Goal: Transaction & Acquisition: Purchase product/service

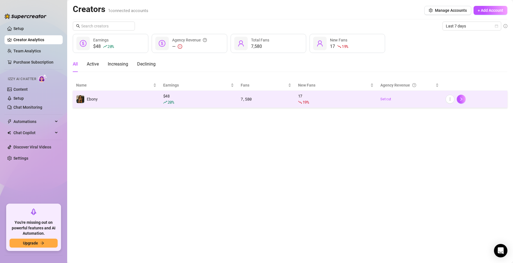
click at [130, 99] on td "Ebony" at bounding box center [116, 99] width 87 height 17
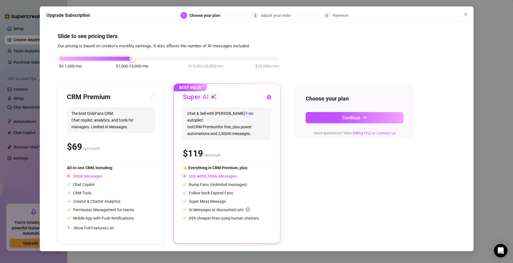
click at [115, 136] on div "CRM Premium The best OnlyFans CRM. Chat copilot, analytics, and tools for manag…" at bounding box center [111, 126] width 88 height 67
radio input "true"
radio input "false"
click at [466, 13] on icon "close" at bounding box center [465, 14] width 3 height 3
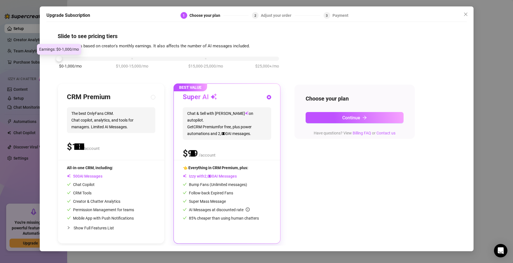
drag, startPoint x: 132, startPoint y: 60, endPoint x: 48, endPoint y: 59, distance: 83.4
click at [48, 59] on div "Slide to see pricing tiers Our pricing is based on creator's monthly earnings. …" at bounding box center [256, 135] width 420 height 221
click at [319, 186] on div "$0-1,000/mo $1,000-15,000/mo $15,000-25,000/mo $25,000+/mo CRM Premium The best…" at bounding box center [257, 147] width 398 height 194
click at [99, 187] on div "Chat Copilot" at bounding box center [100, 184] width 67 height 6
radio input "true"
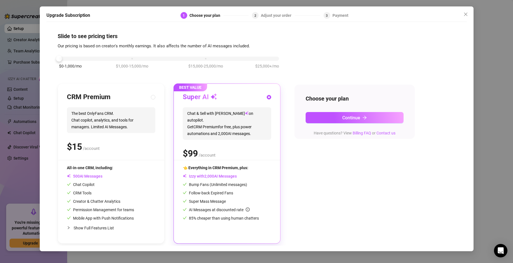
radio input "false"
click at [228, 172] on div "👈 Everything in CRM Premium, plus: Izzy with AI Messages Bump Fans (Unlimited m…" at bounding box center [227, 193] width 88 height 57
radio input "false"
radio input "true"
click at [132, 59] on div "$0-1,000/mo $1,000-15,000/mo $15,000-25,000/mo $25,000+/mo" at bounding box center [169, 56] width 220 height 3
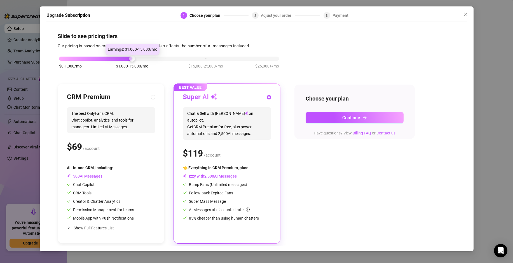
click at [129, 59] on div at bounding box center [132, 59] width 6 height 6
drag, startPoint x: 129, startPoint y: 59, endPoint x: 117, endPoint y: 62, distance: 12.1
click at [117, 62] on div "$0-1,000/mo $1,000-15,000/mo $15,000-25,000/mo $25,000+/mo" at bounding box center [169, 66] width 223 height 32
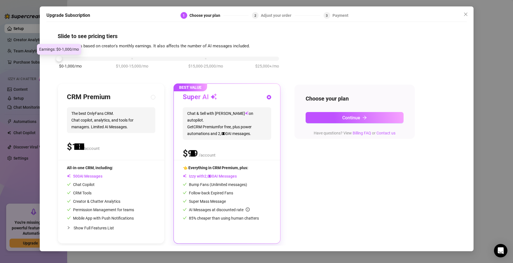
drag, startPoint x: 84, startPoint y: 60, endPoint x: 58, endPoint y: 59, distance: 25.5
click at [59, 59] on div "$0-1,000/mo $1,000-15,000/mo $15,000-25,000/mo $25,000+/mo" at bounding box center [169, 56] width 220 height 3
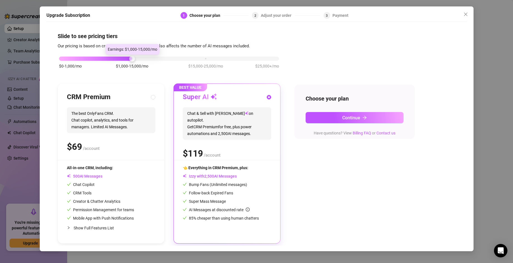
drag, startPoint x: 59, startPoint y: 59, endPoint x: 118, endPoint y: 58, distance: 59.0
click at [118, 58] on div "$0-1,000/mo $1,000-15,000/mo $15,000-25,000/mo $25,000+/mo" at bounding box center [169, 56] width 220 height 3
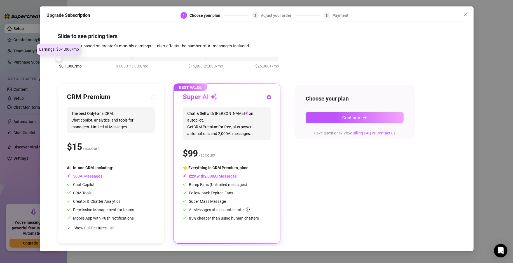
drag, startPoint x: 118, startPoint y: 58, endPoint x: 65, endPoint y: 59, distance: 52.3
click at [65, 59] on div "$0-1,000/mo $1,000-15,000/mo $15,000-25,000/mo $25,000+/mo" at bounding box center [169, 56] width 220 height 3
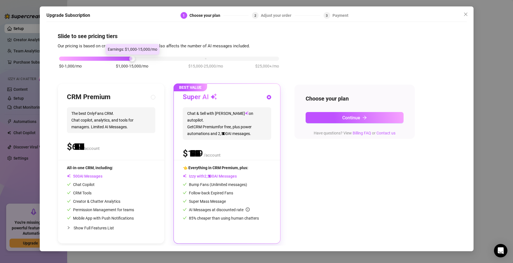
drag, startPoint x: 64, startPoint y: 60, endPoint x: 149, endPoint y: 61, distance: 85.1
click at [149, 61] on div "$0-1,000/mo $1,000-15,000/mo $15,000-25,000/mo $25,000+/mo" at bounding box center [169, 66] width 223 height 32
click at [301, 165] on div "$0-1,000/mo $1,000-15,000/mo $15,000-25,000/mo $25,000+/mo CRM Premium The best…" at bounding box center [257, 147] width 398 height 194
click at [87, 226] on span "Show Full Features List" at bounding box center [94, 228] width 40 height 4
radio input "true"
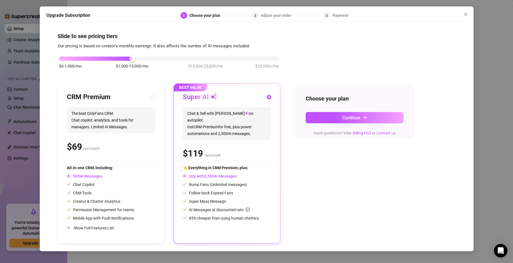
radio input "false"
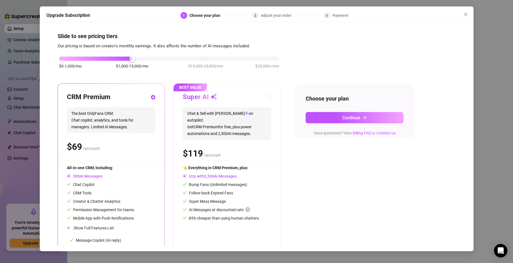
scroll to position [77, 0]
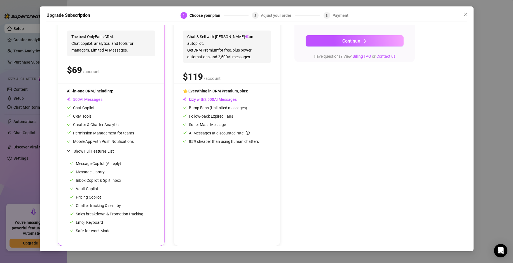
click at [70, 153] on div at bounding box center [70, 151] width 7 height 6
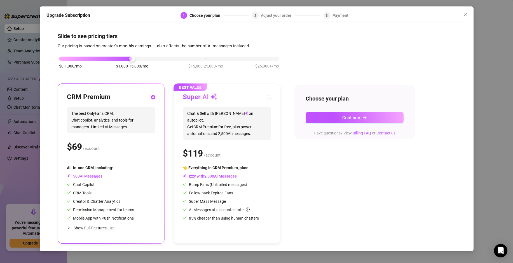
scroll to position [0, 0]
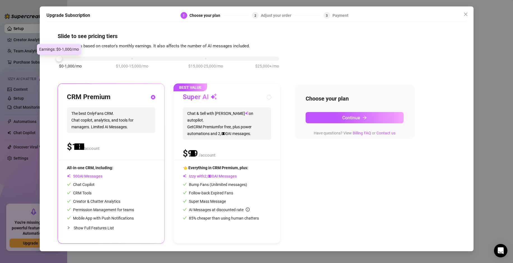
drag, startPoint x: 130, startPoint y: 56, endPoint x: 58, endPoint y: 57, distance: 72.5
click at [58, 57] on div at bounding box center [59, 59] width 6 height 6
click at [467, 16] on icon "close" at bounding box center [465, 14] width 3 height 3
